Goal: Task Accomplishment & Management: Manage account settings

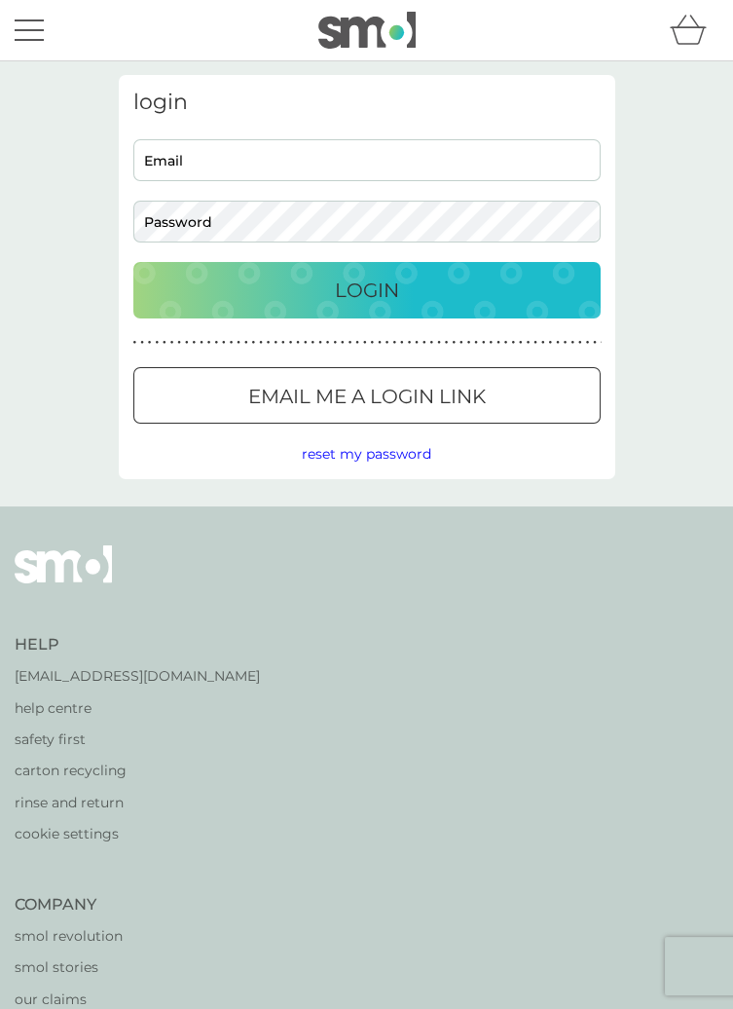
click at [405, 167] on input "Email" at bounding box center [366, 160] width 467 height 42
type input "Katauckland@live.com"
click at [393, 297] on p "Login" at bounding box center [367, 290] width 64 height 31
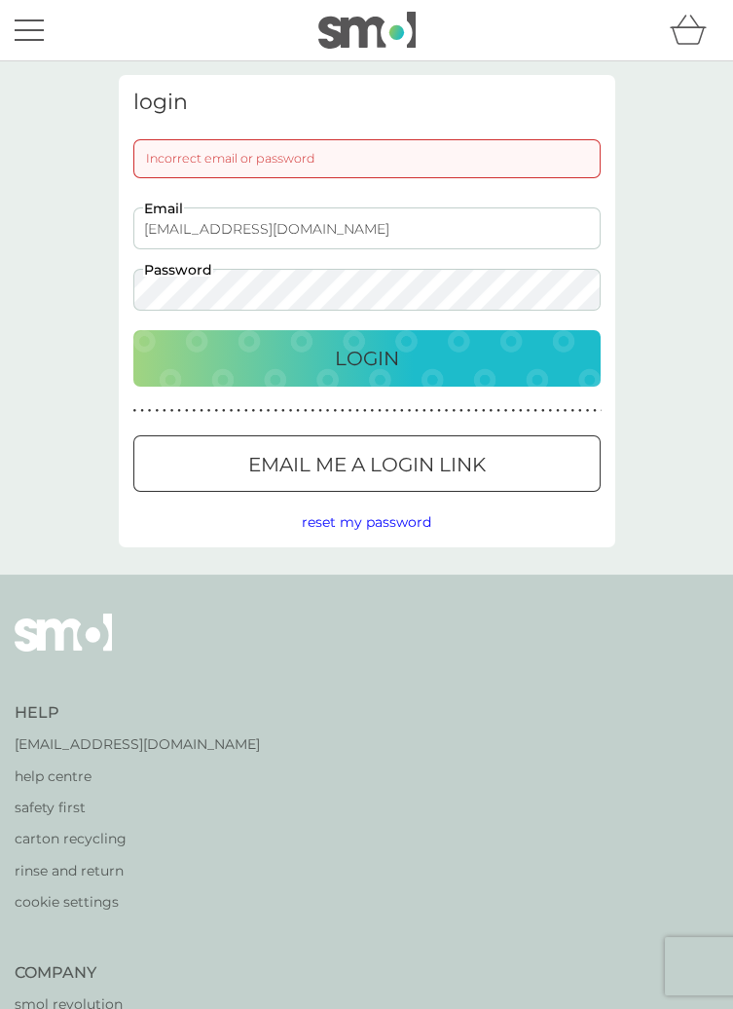
click at [424, 370] on div "Login" at bounding box center [367, 358] width 428 height 31
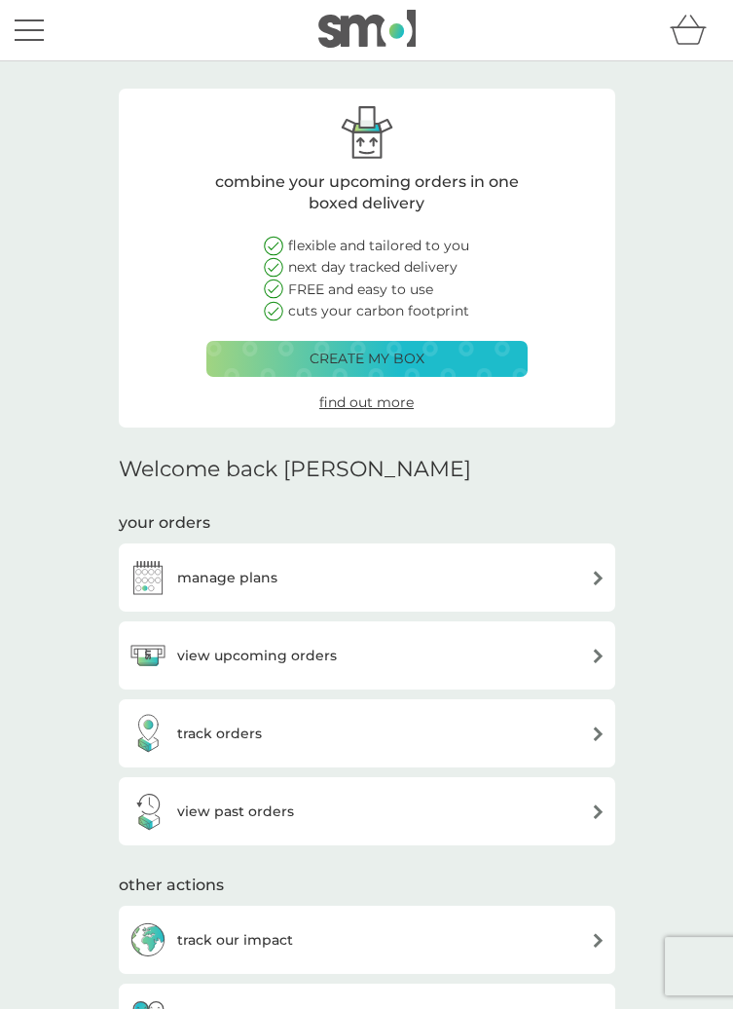
click at [491, 657] on div "view upcoming orders" at bounding box center [367, 655] width 477 height 39
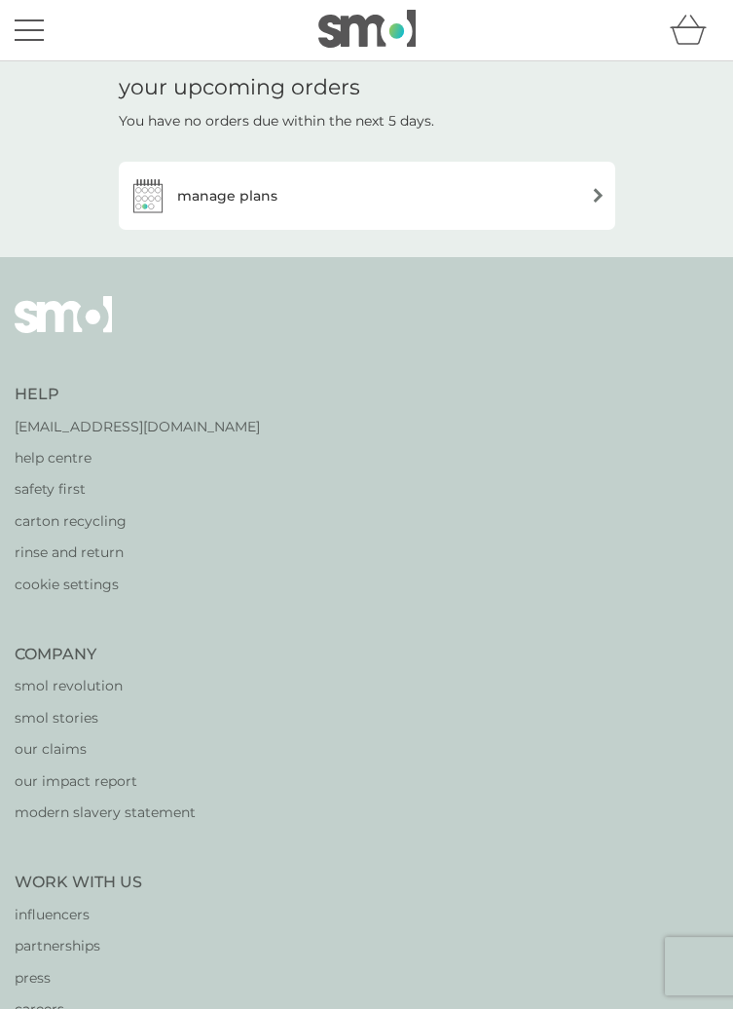
click at [500, 191] on div "manage plans" at bounding box center [367, 195] width 477 height 39
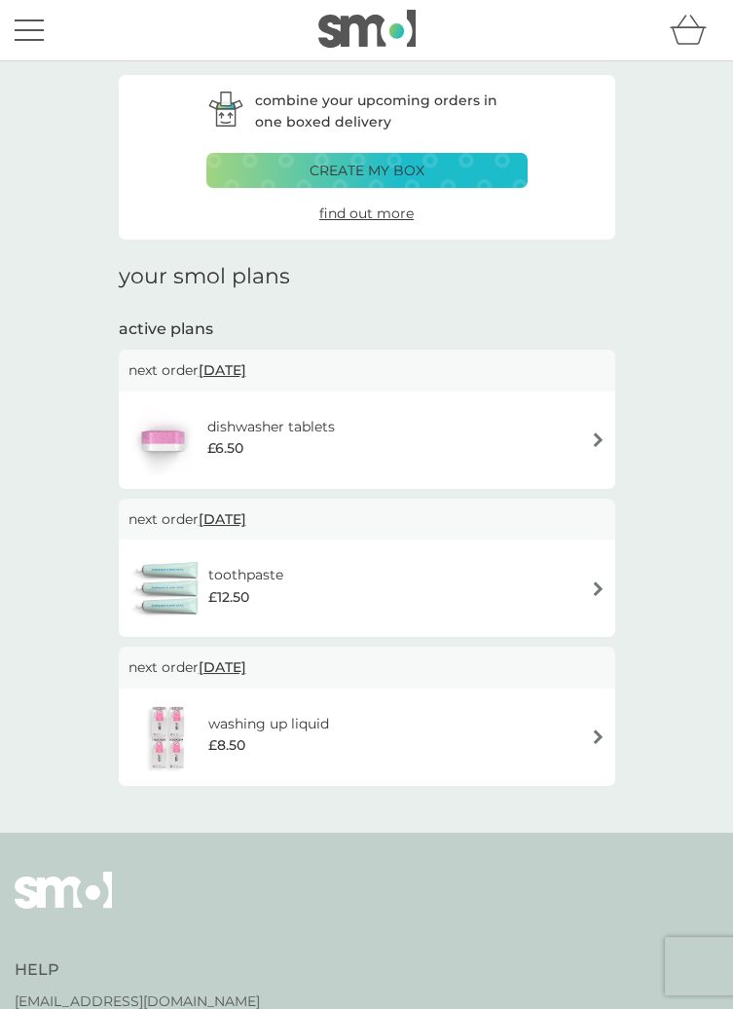
click at [433, 574] on div "toothpaste £12.50" at bounding box center [367, 588] width 477 height 68
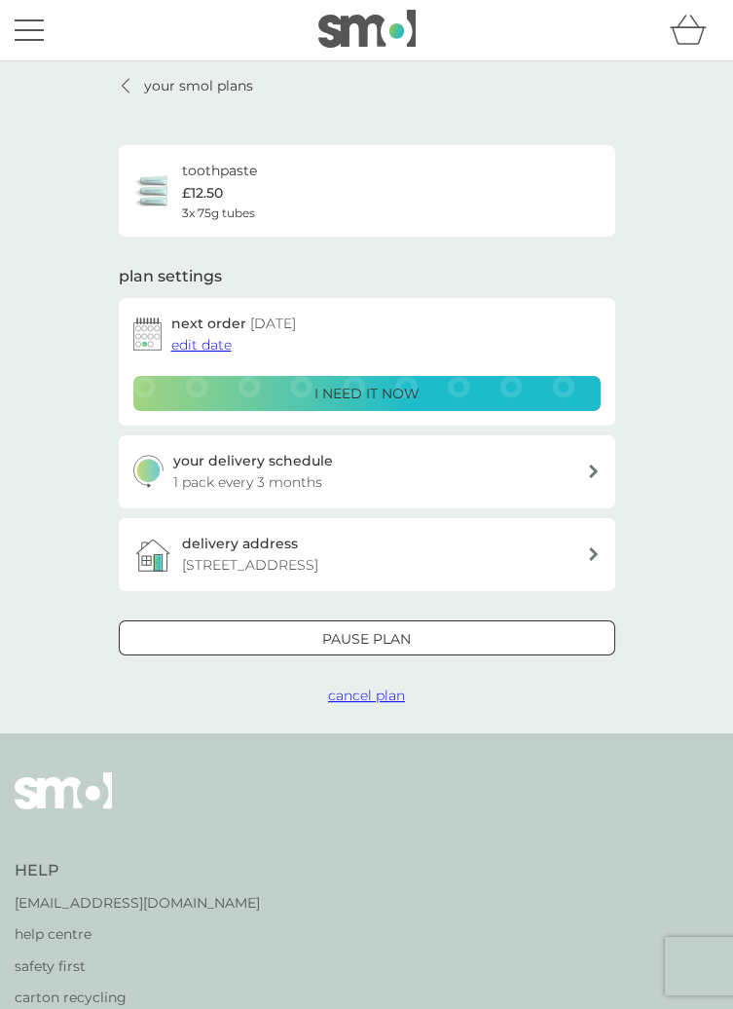
click at [203, 346] on span "edit date" at bounding box center [201, 345] width 60 height 18
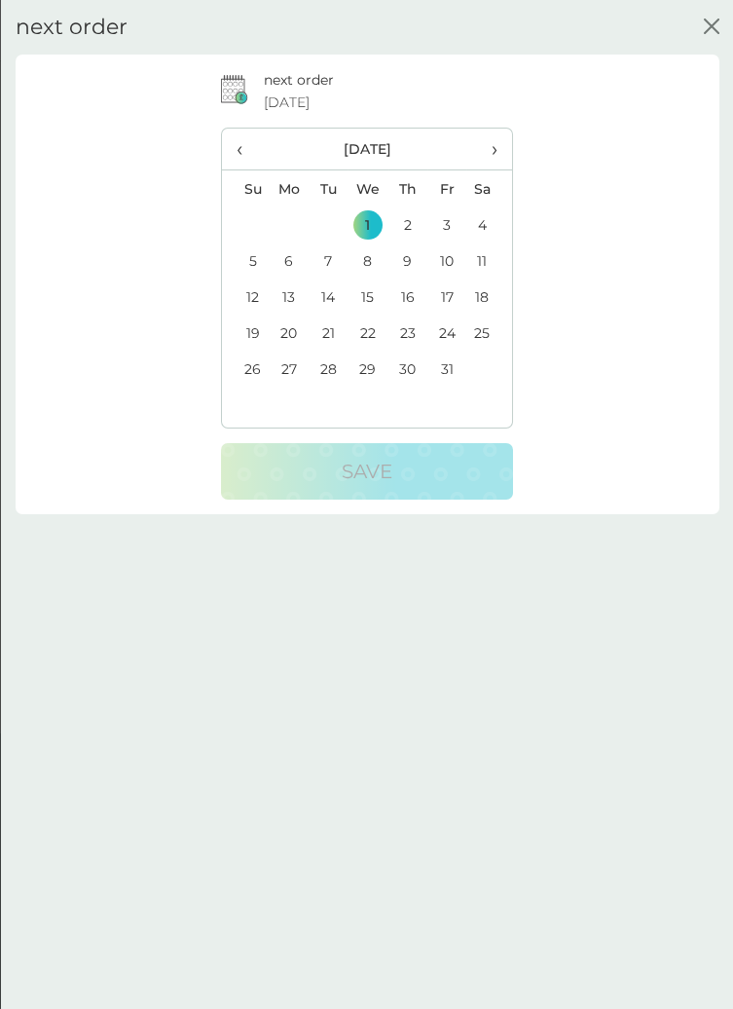
click at [486, 154] on span "›" at bounding box center [488, 149] width 17 height 41
click at [225, 160] on th "‹" at bounding box center [245, 150] width 47 height 42
click at [366, 299] on td "15" at bounding box center [368, 297] width 41 height 36
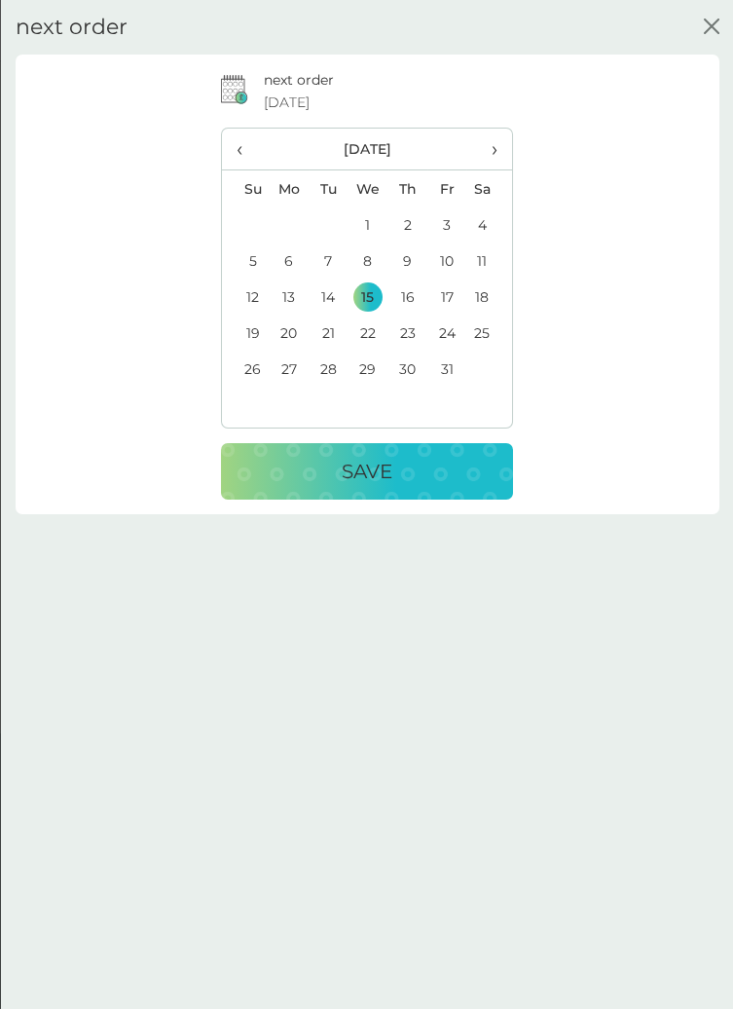
click at [368, 221] on td "1" at bounding box center [368, 224] width 41 height 36
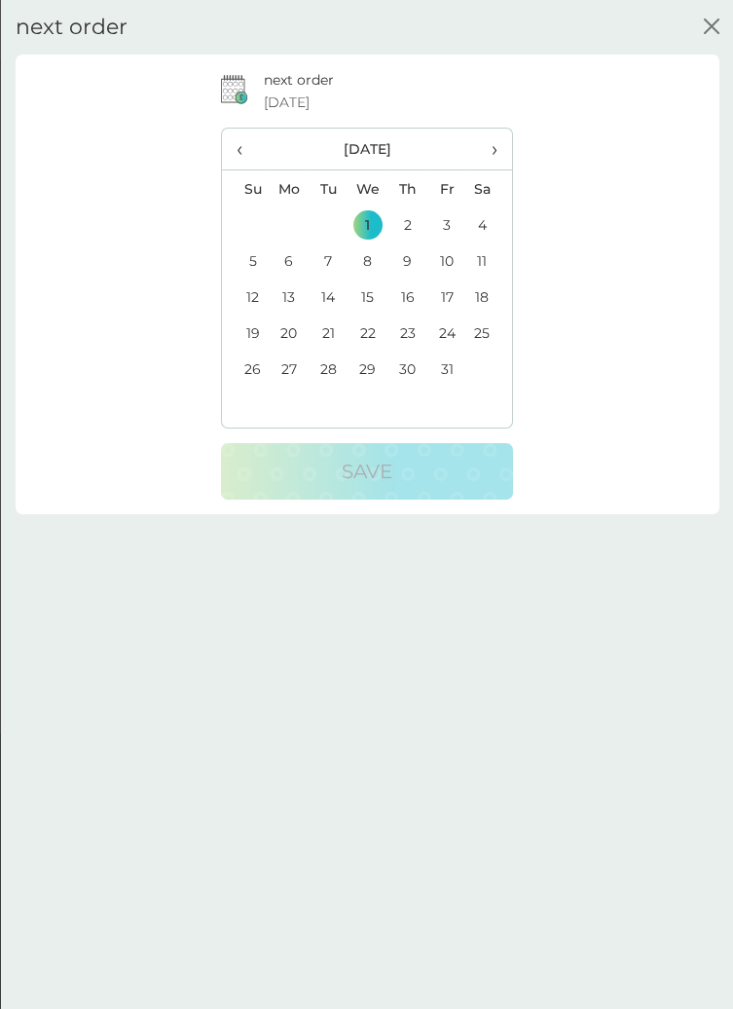
click at [363, 226] on td "1" at bounding box center [368, 224] width 41 height 36
click at [704, 28] on icon "close" at bounding box center [711, 27] width 16 height 16
